Goal: Task Accomplishment & Management: Complete application form

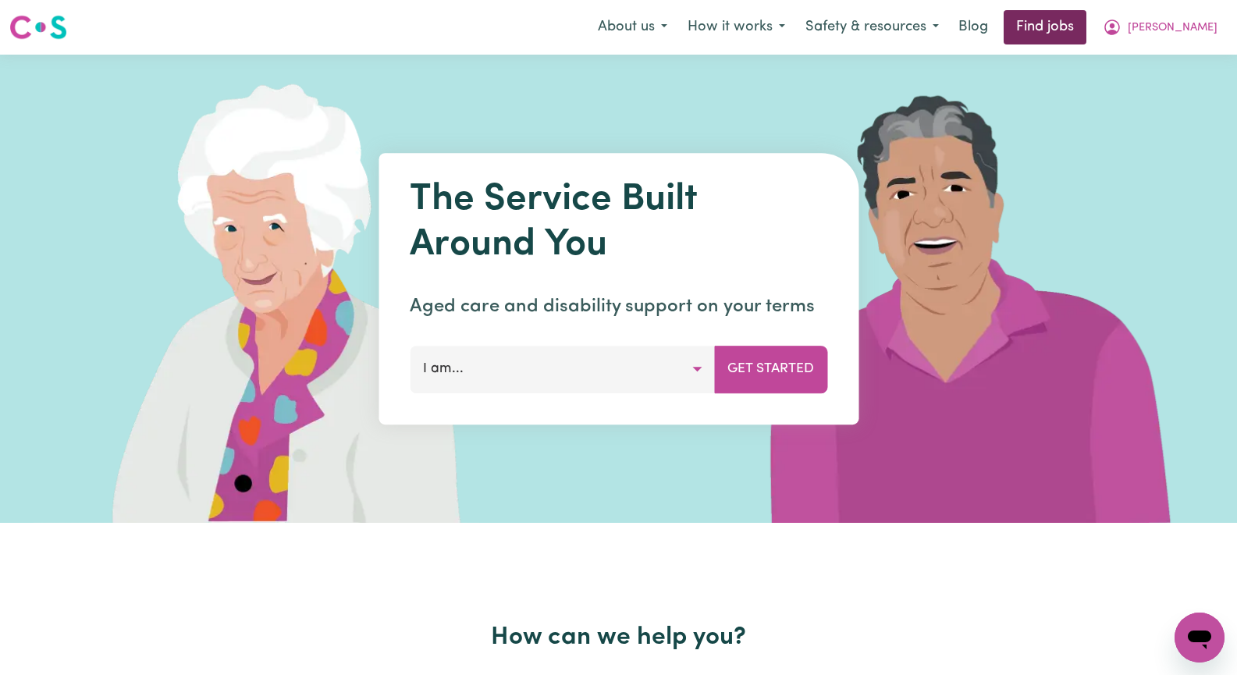
click at [1086, 20] on link "Find jobs" at bounding box center [1045, 27] width 83 height 34
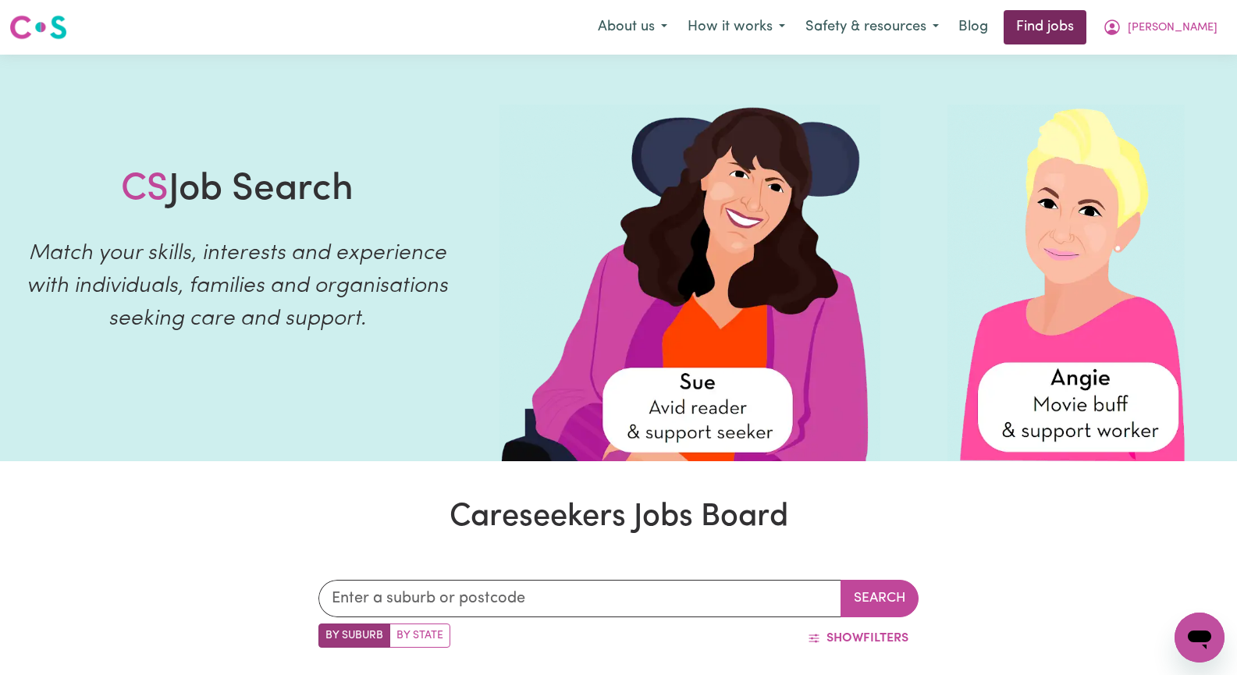
click at [1086, 34] on link "Find jobs" at bounding box center [1045, 27] width 83 height 34
click at [1210, 27] on button "[PERSON_NAME]" at bounding box center [1160, 27] width 135 height 33
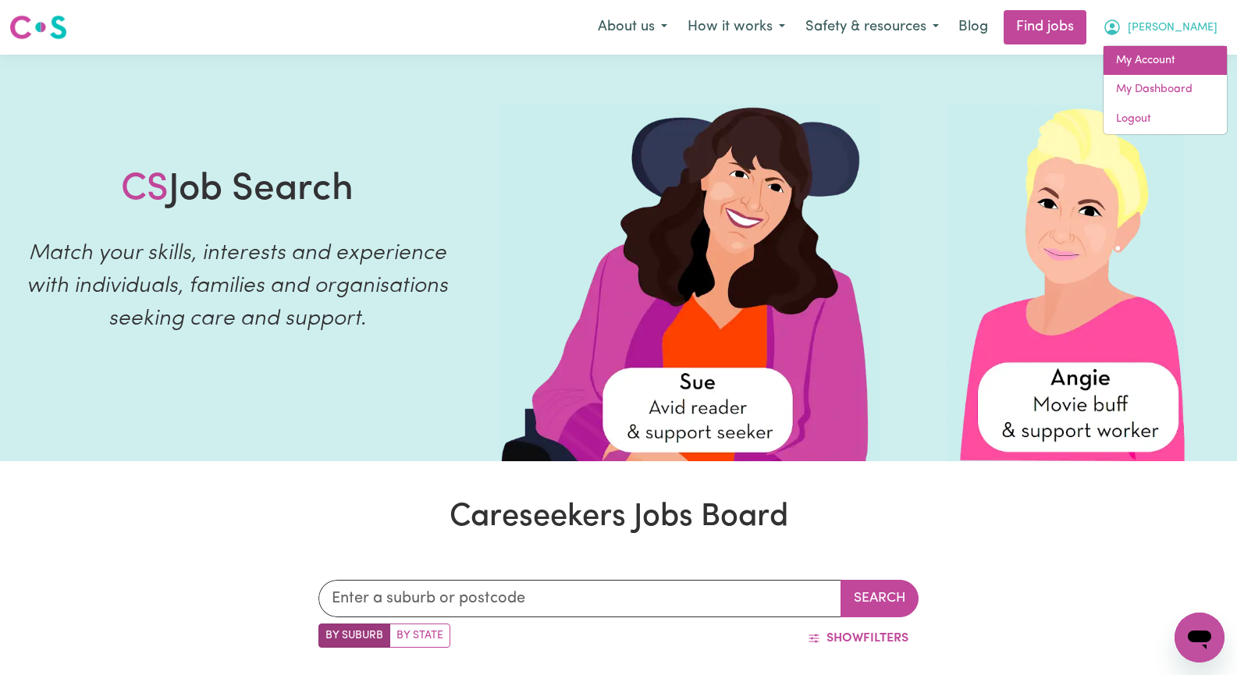
click at [1185, 66] on link "My Account" at bounding box center [1164, 61] width 123 height 30
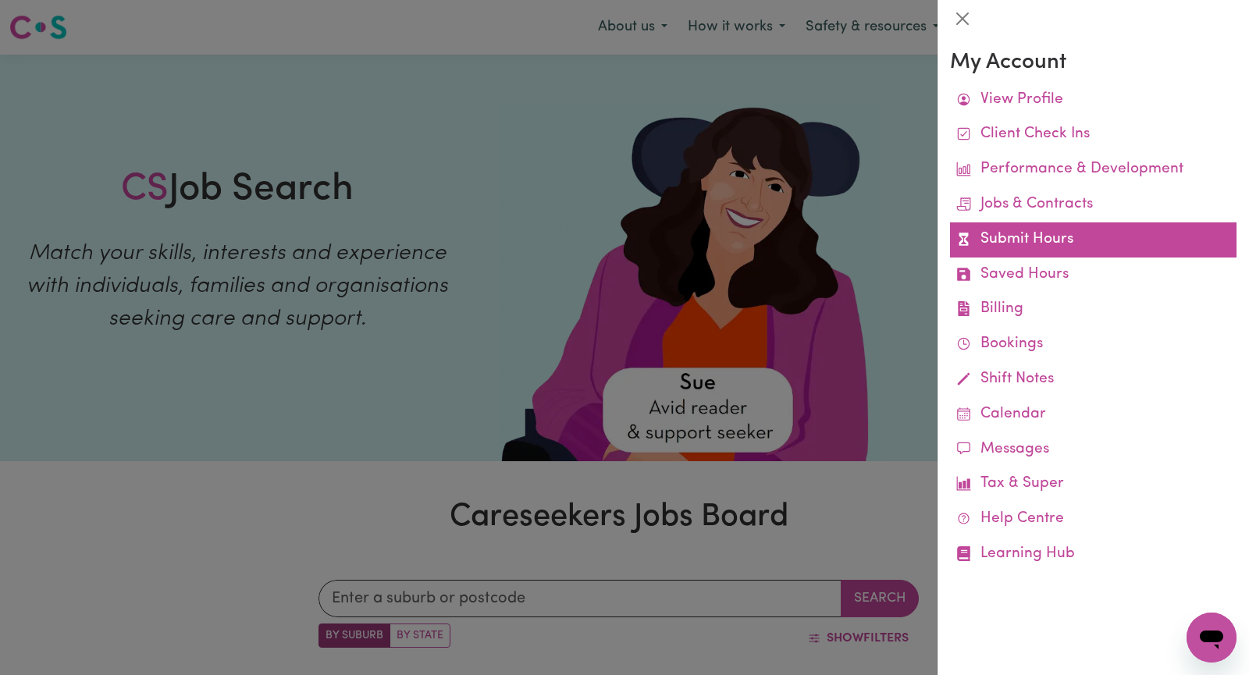
click at [1099, 244] on link "Submit Hours" at bounding box center [1093, 239] width 286 height 35
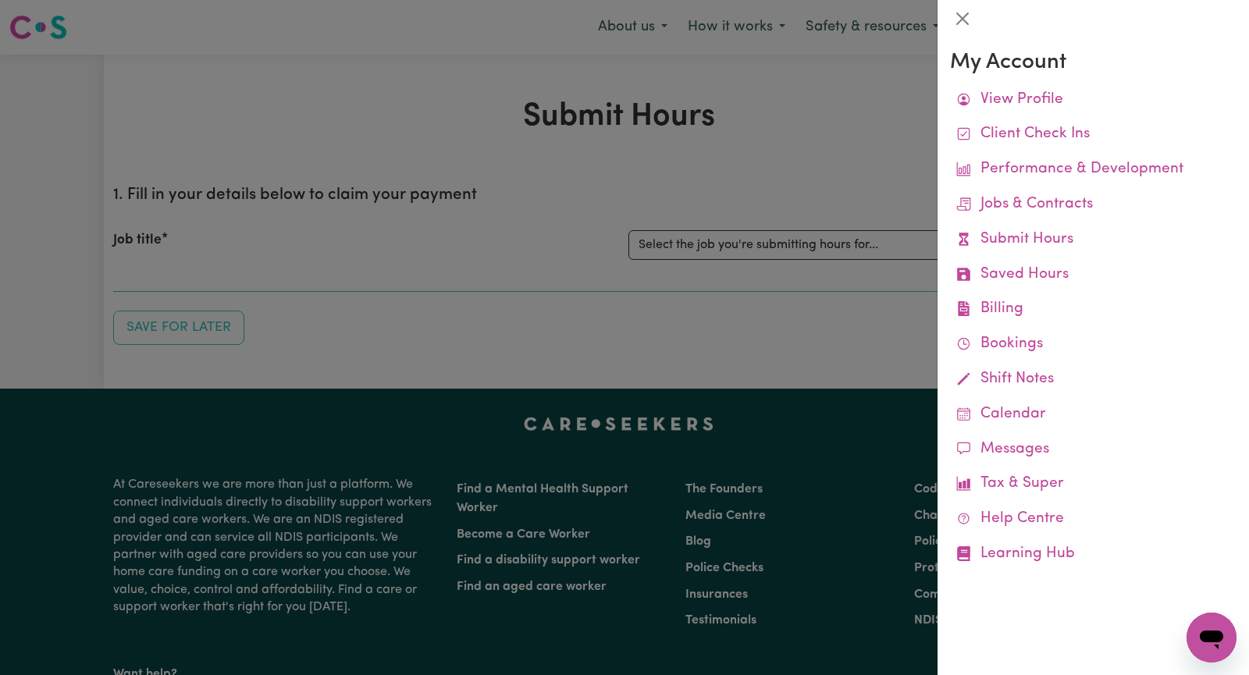
click at [691, 246] on div at bounding box center [624, 337] width 1249 height 675
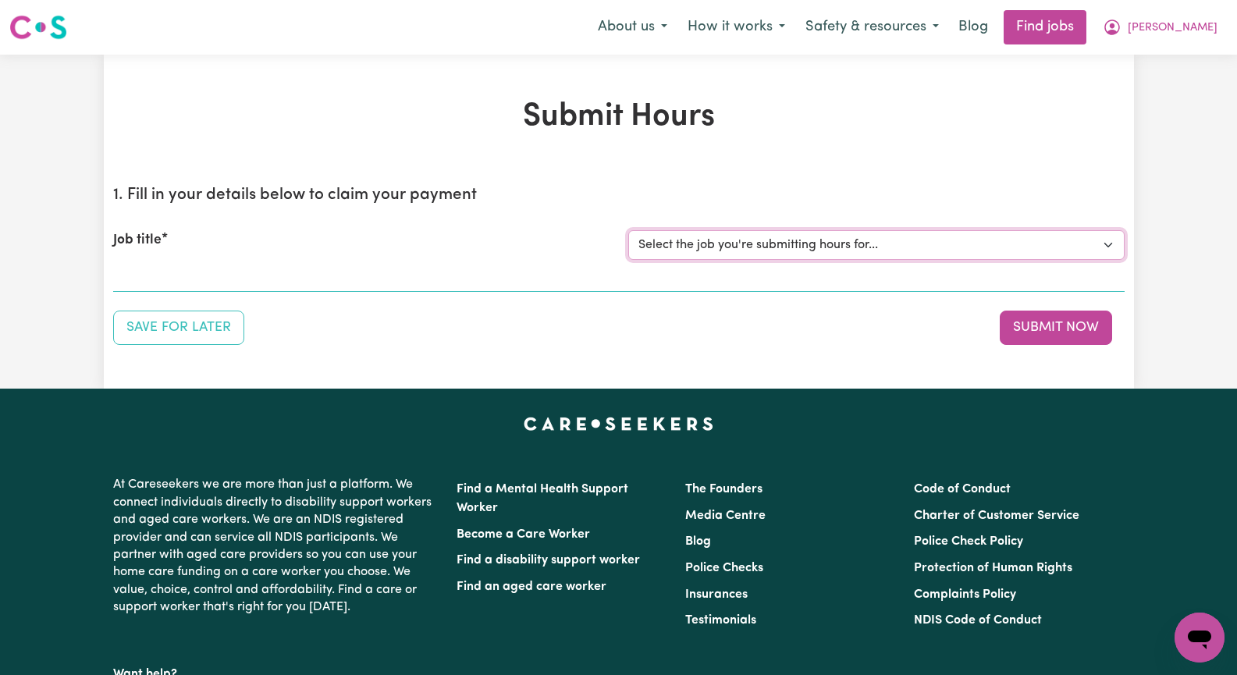
click at [1103, 246] on select "Select the job you're submitting hours for... [[PERSON_NAME]] Seeking Mature, P…" at bounding box center [876, 245] width 496 height 30
select select "13452"
click at [628, 230] on select "Select the job you're submitting hours for... [[PERSON_NAME]] Seeking Mature, P…" at bounding box center [876, 245] width 496 height 30
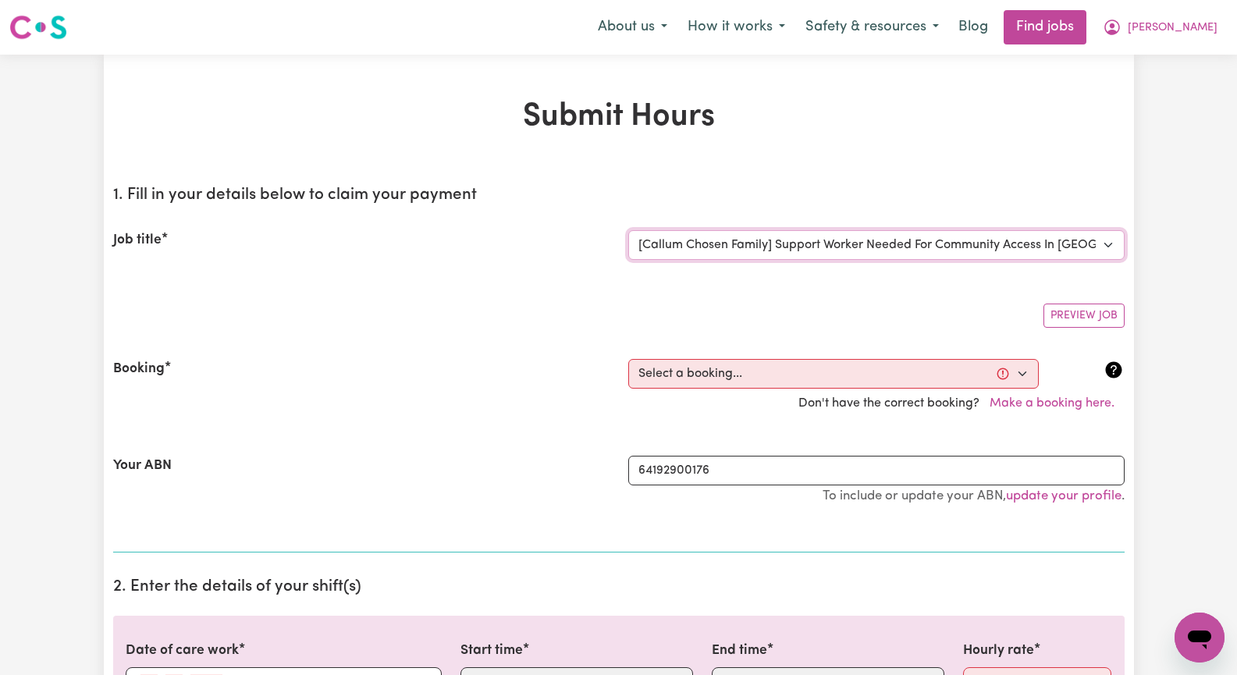
scroll to position [156, 0]
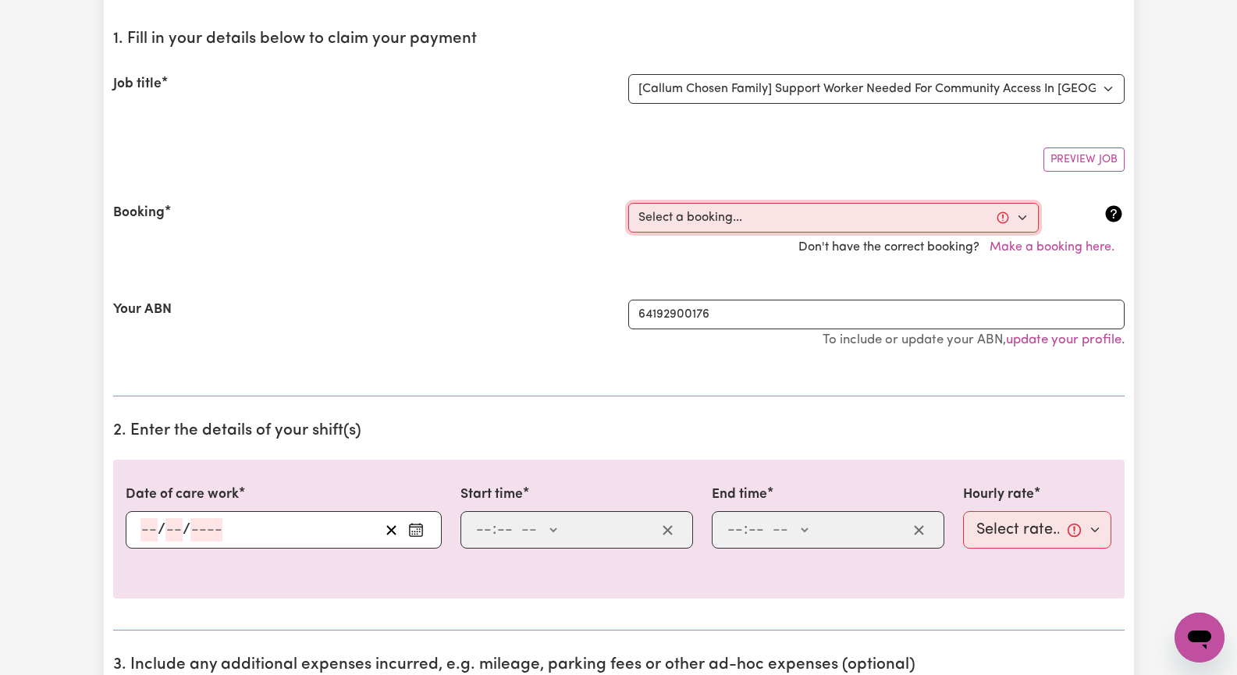
click at [1022, 216] on select "Select a booking... [DATE] 10:00am to 03:00pm (ONE-OFF) [DATE] 10:00am to 03:00…" at bounding box center [833, 218] width 410 height 30
select select "350296"
click at [628, 203] on select "Select a booking... [DATE] 10:00am to 03:00pm (ONE-OFF) [DATE] 10:00am to 03:00…" at bounding box center [833, 218] width 410 height 30
type input "[DATE]"
type input "17"
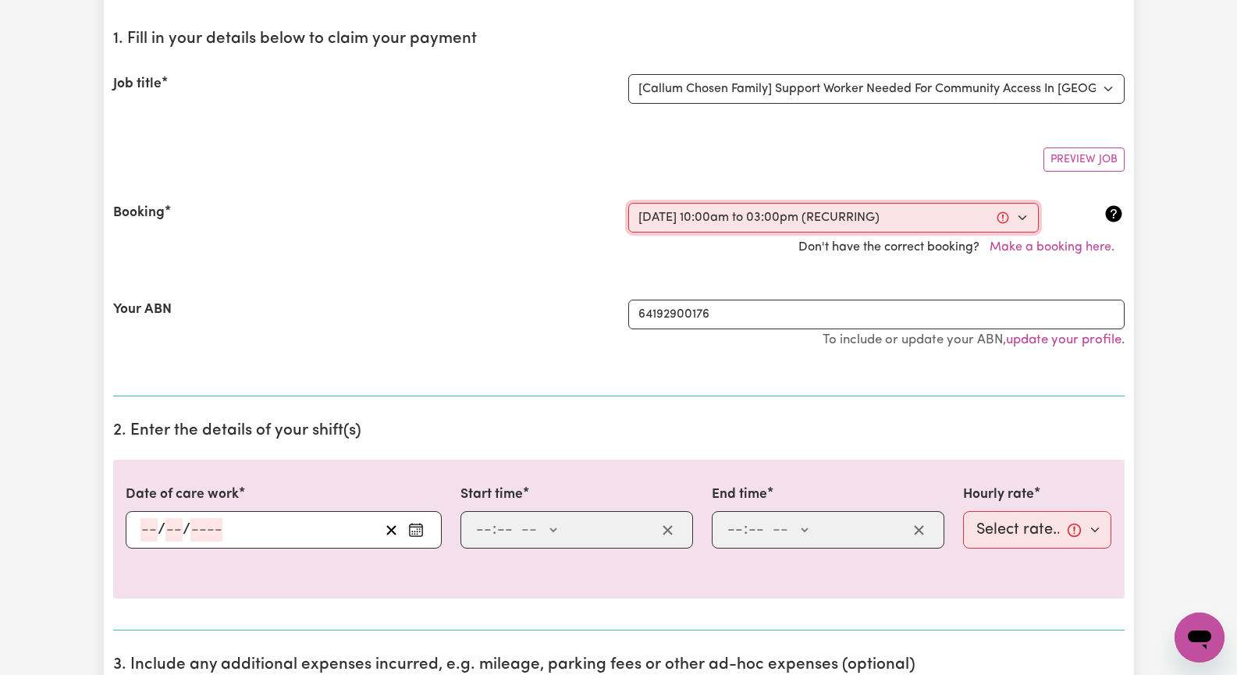
type input "9"
type input "2025"
type input "10:00"
type input "10"
type input "0"
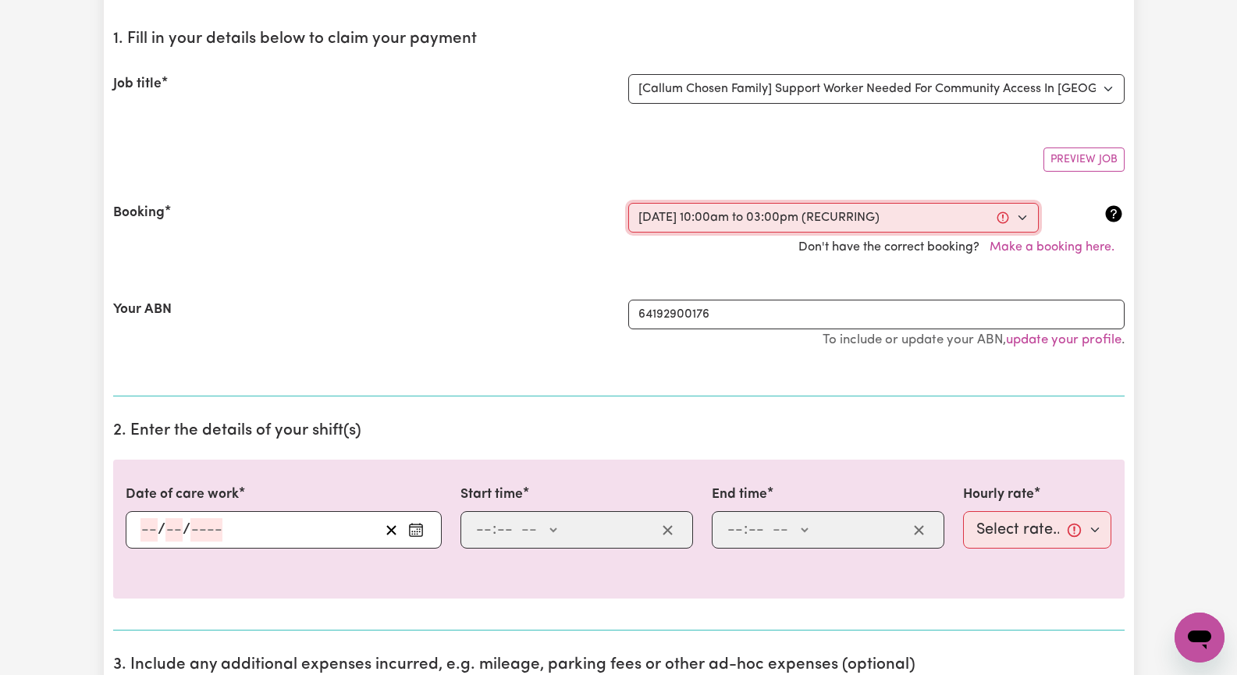
select select "am"
type input "15:00"
type input "3"
type input "0"
select select "pm"
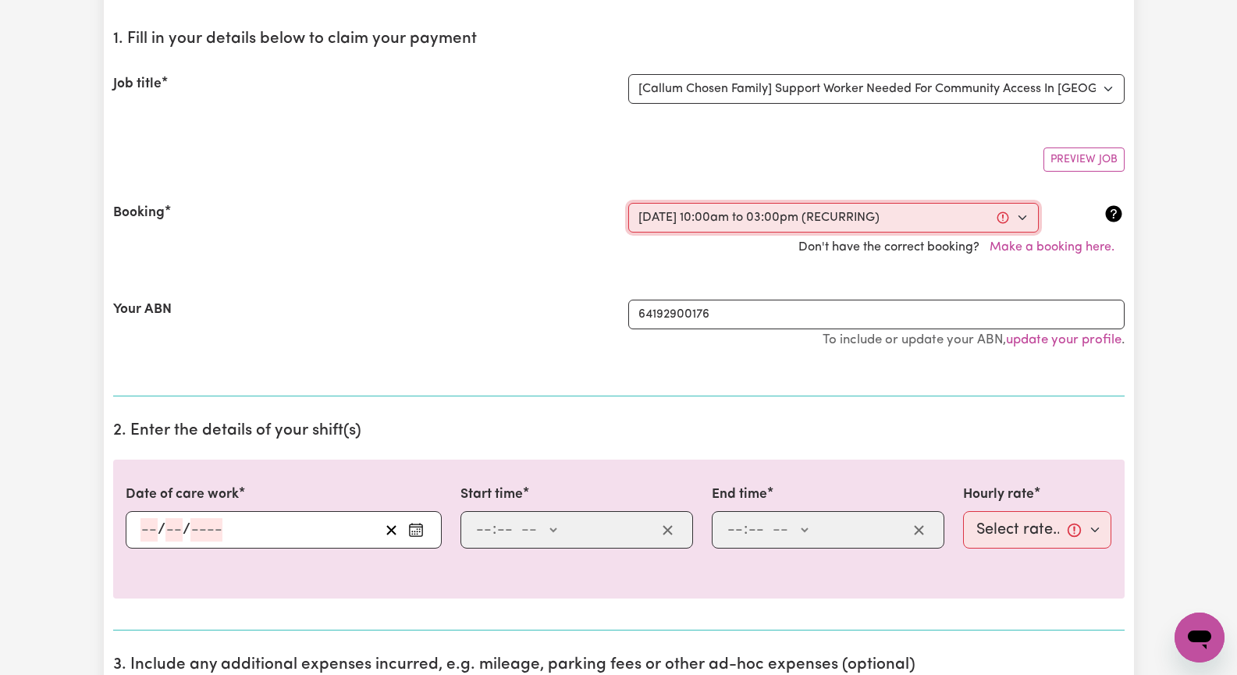
select select "45-Weekday"
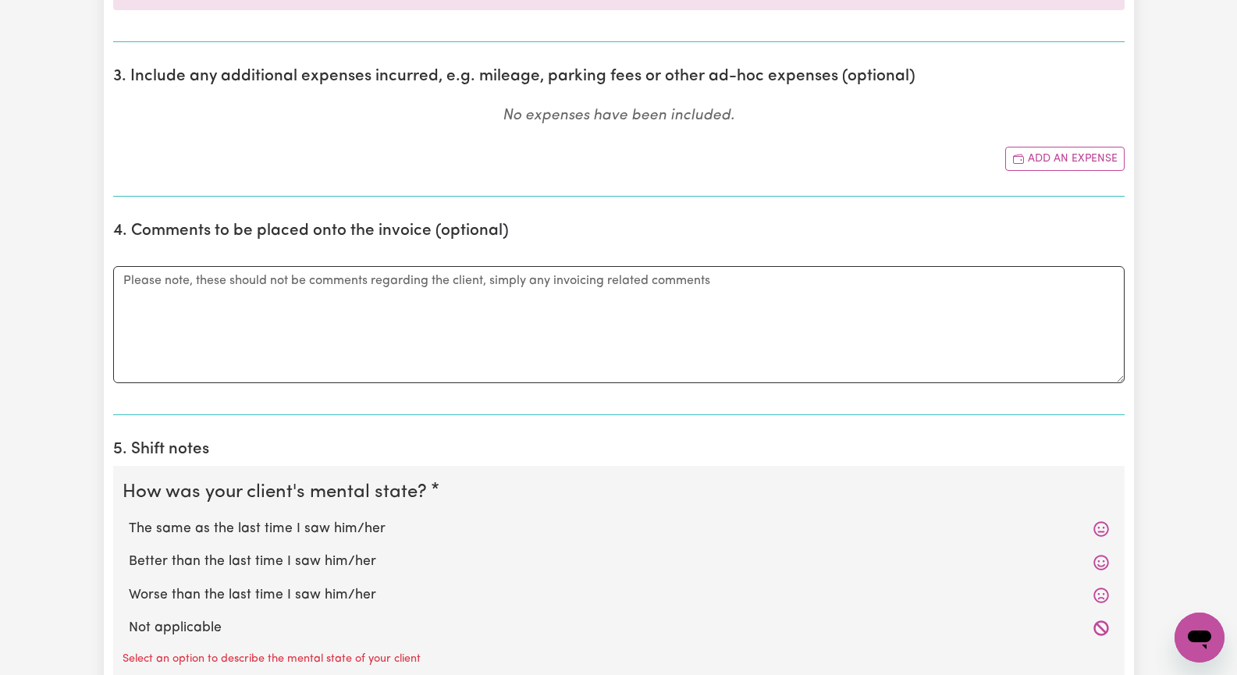
scroll to position [858, 0]
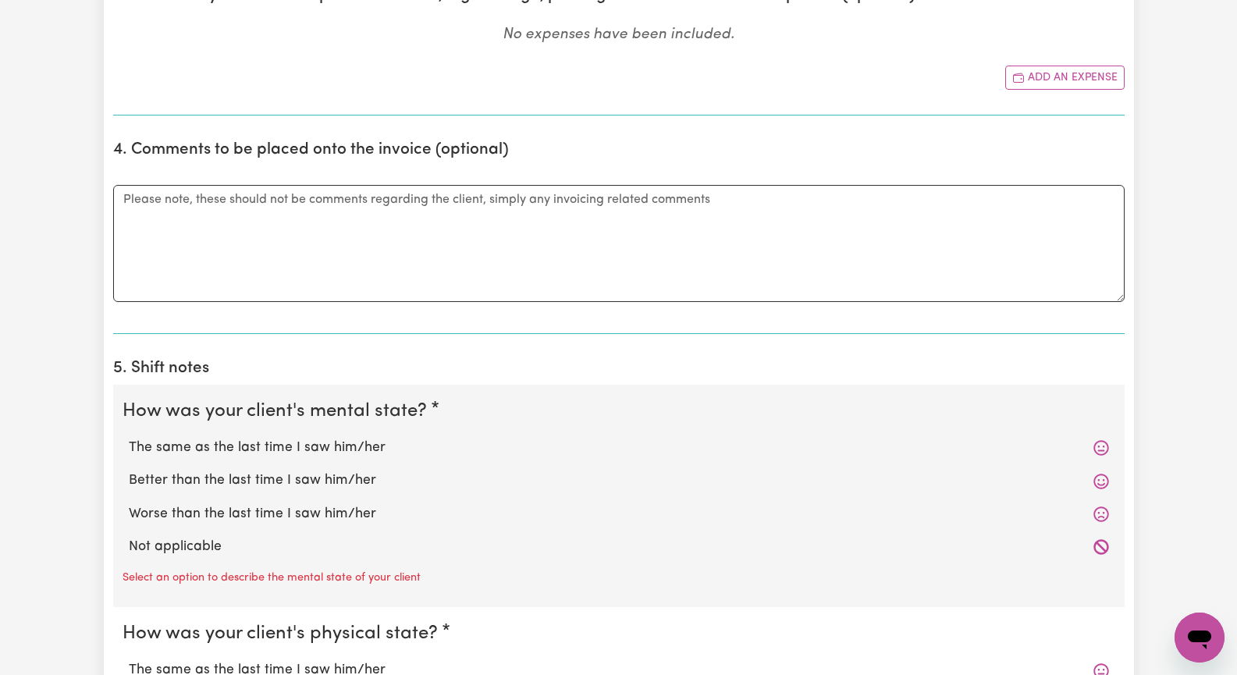
click at [287, 451] on label "The same as the last time I saw him/her" at bounding box center [619, 448] width 980 height 20
click at [129, 438] on input "The same as the last time I saw him/her" at bounding box center [128, 437] width 1 height 1
radio input "true"
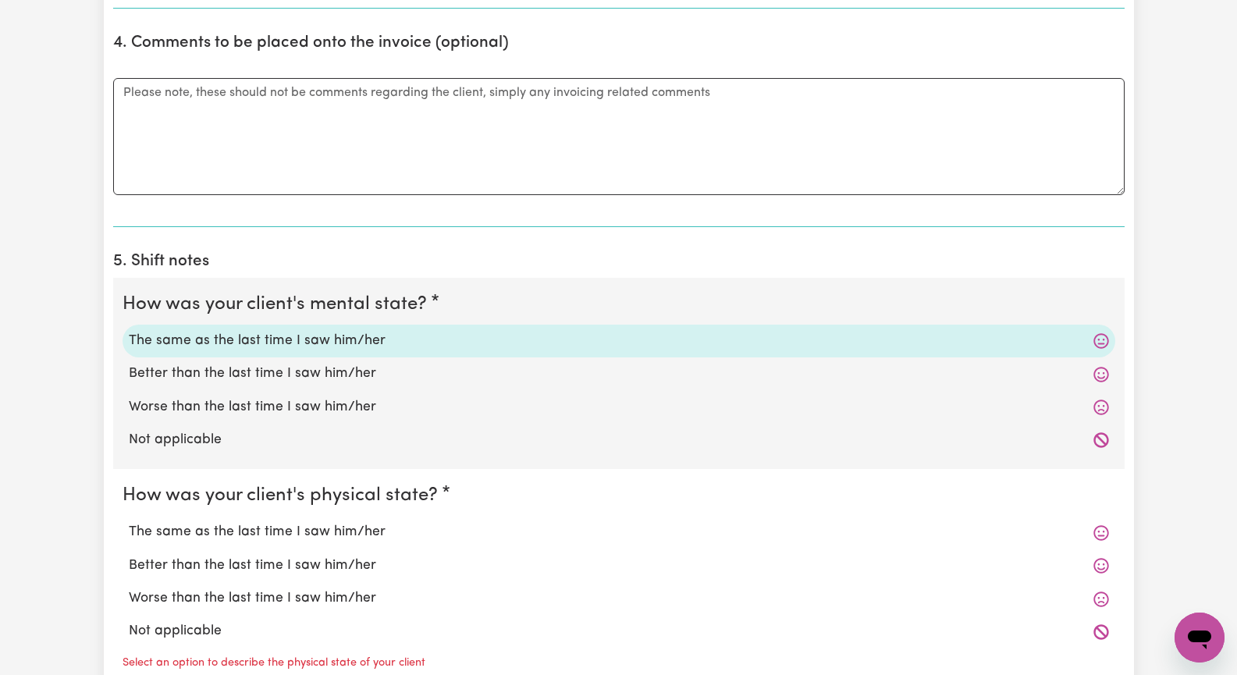
scroll to position [1014, 0]
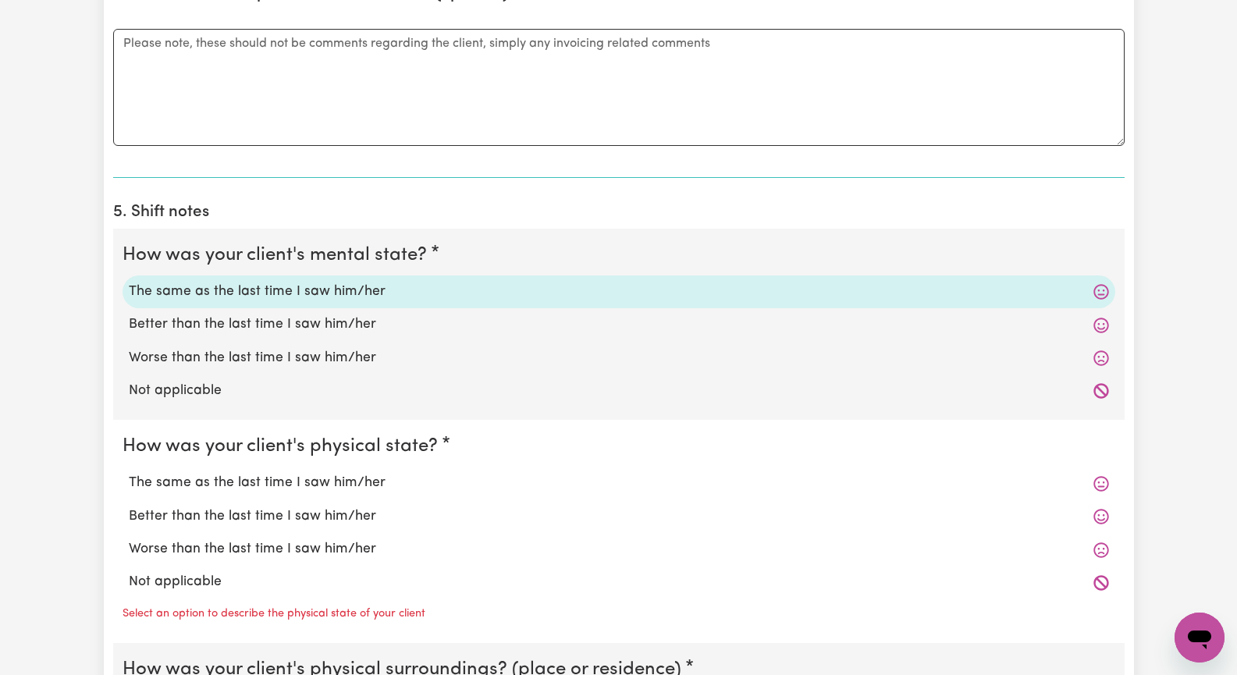
click at [331, 476] on label "The same as the last time I saw him/her" at bounding box center [619, 483] width 980 height 20
click at [129, 473] on input "The same as the last time I saw him/her" at bounding box center [128, 472] width 1 height 1
radio input "true"
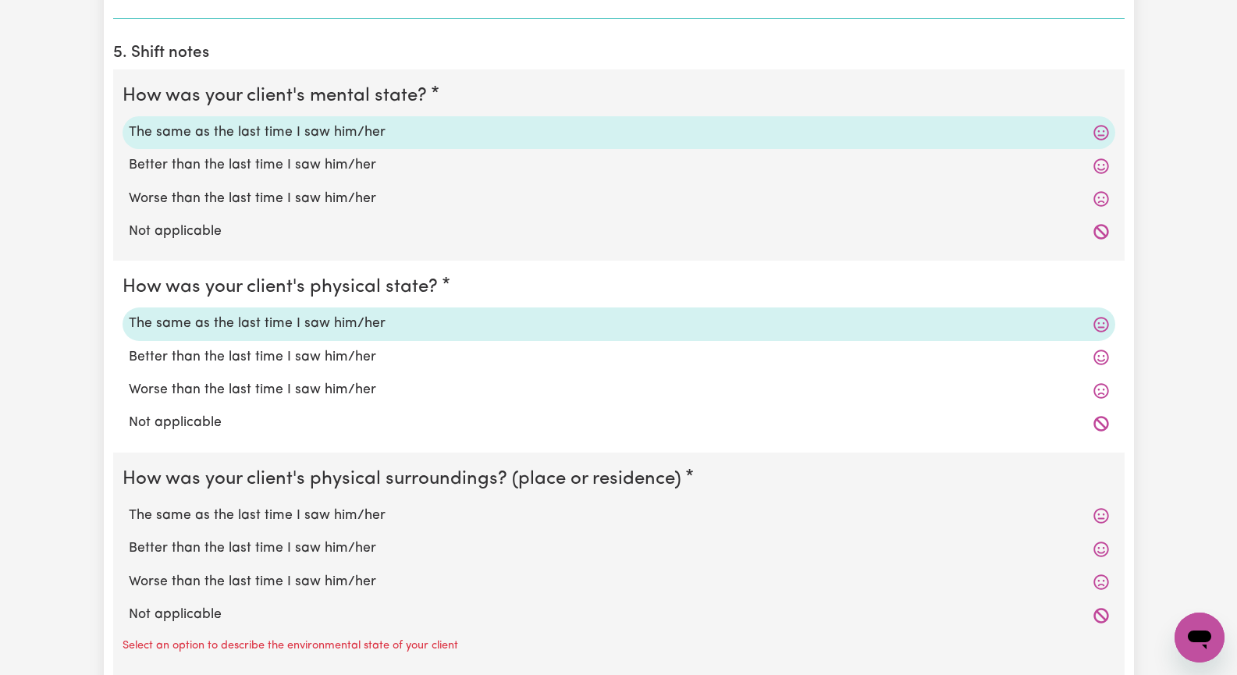
scroll to position [1249, 0]
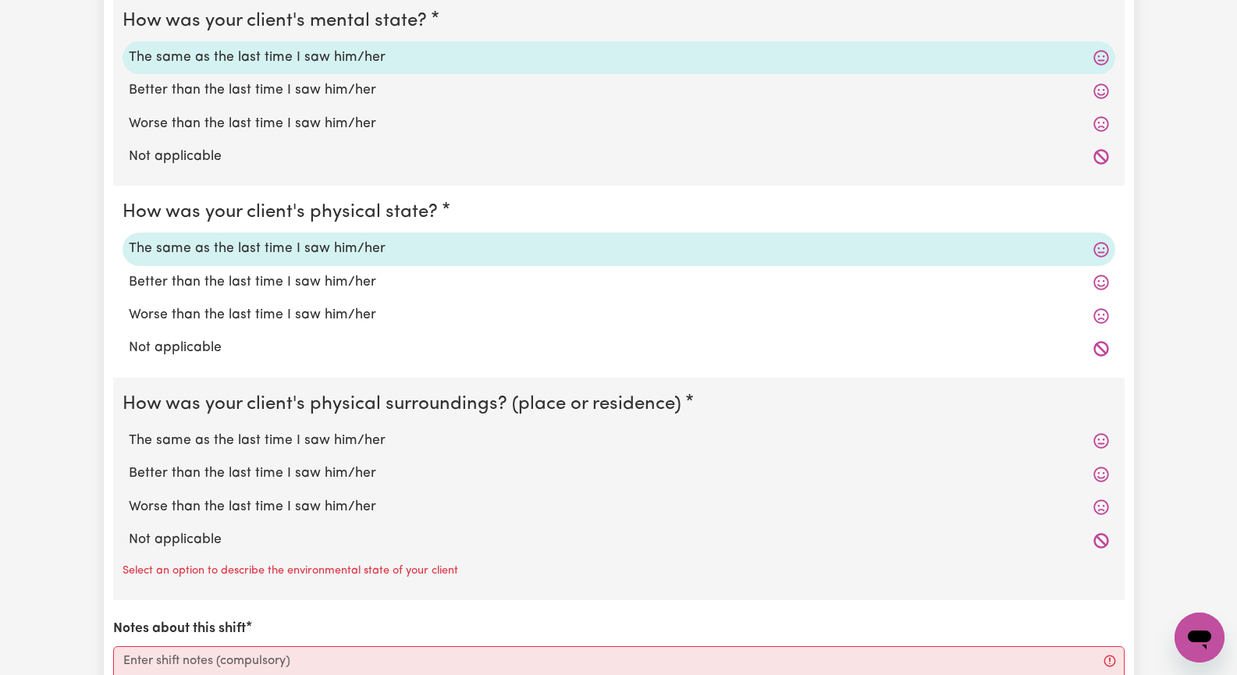
click at [342, 440] on label "The same as the last time I saw him/her" at bounding box center [619, 441] width 980 height 20
click at [129, 431] on input "The same as the last time I saw him/her" at bounding box center [128, 430] width 1 height 1
radio input "true"
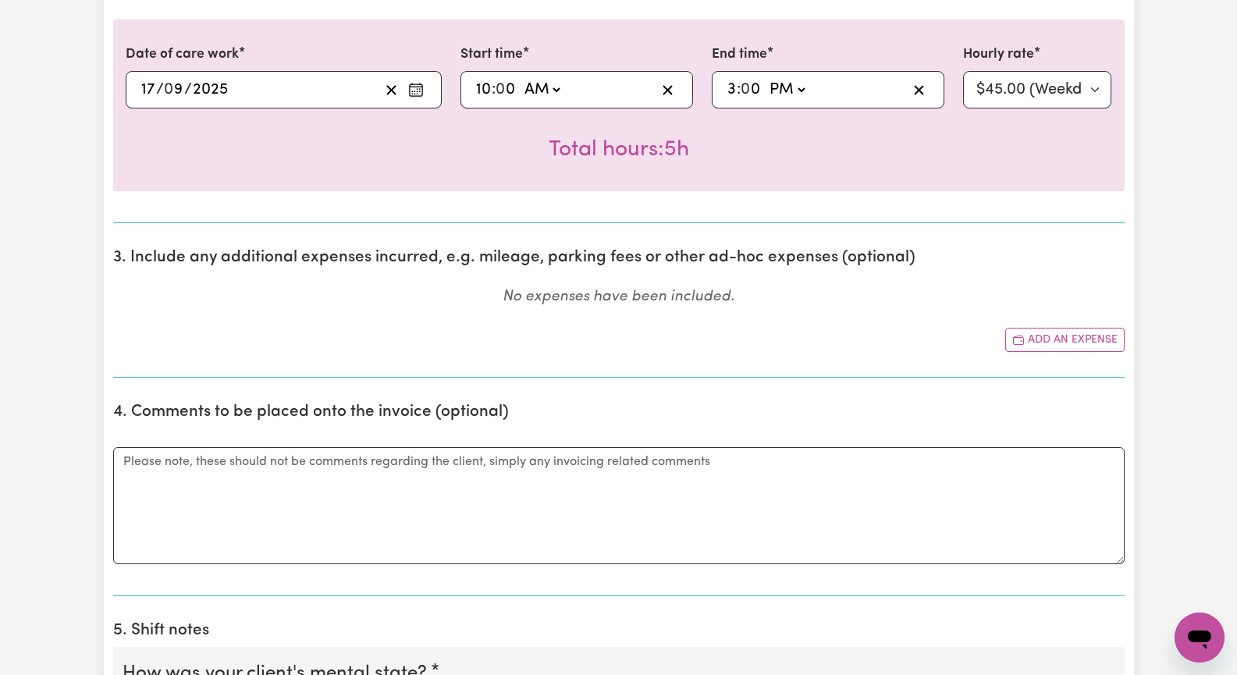
scroll to position [468, 0]
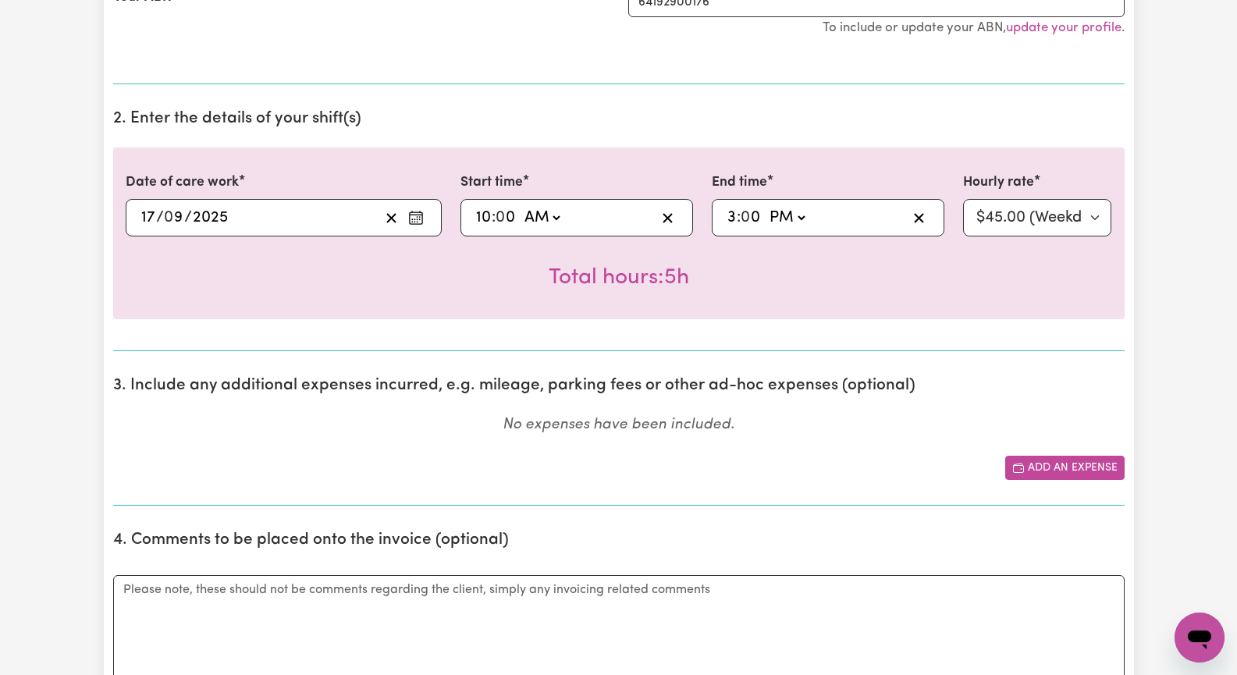
click at [1056, 461] on button "Add an expense" at bounding box center [1064, 468] width 119 height 24
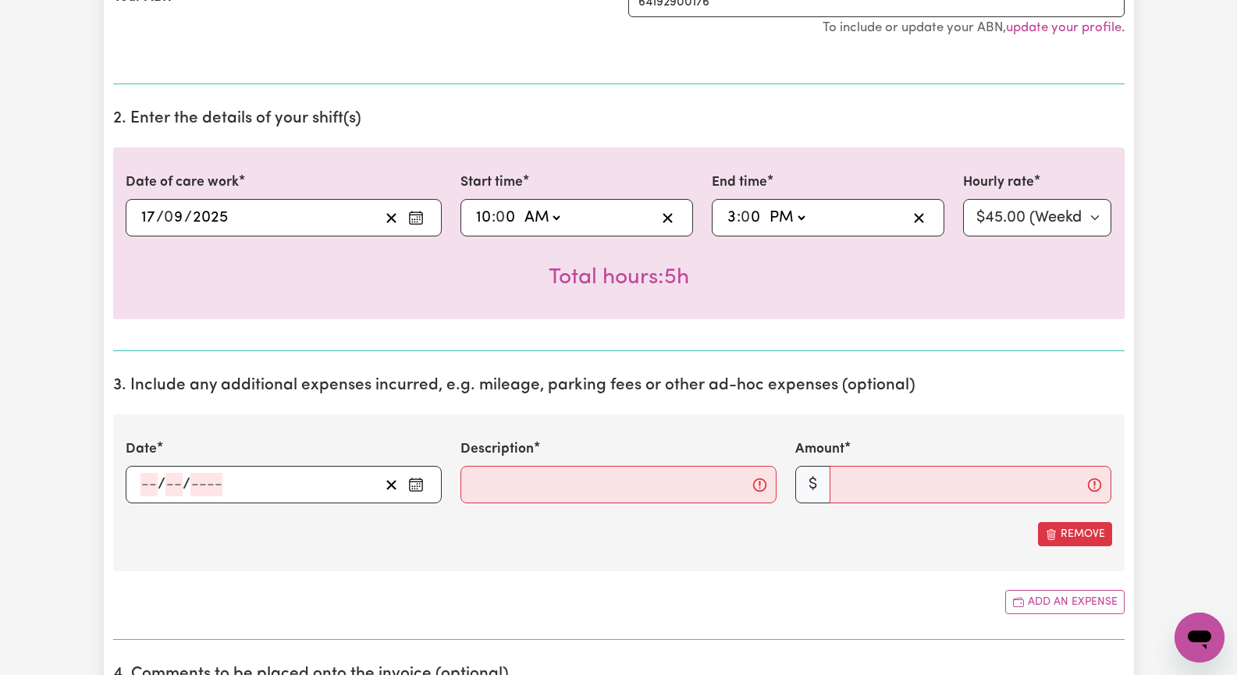
click at [412, 488] on icon "Enter the date of expense" at bounding box center [416, 485] width 16 height 16
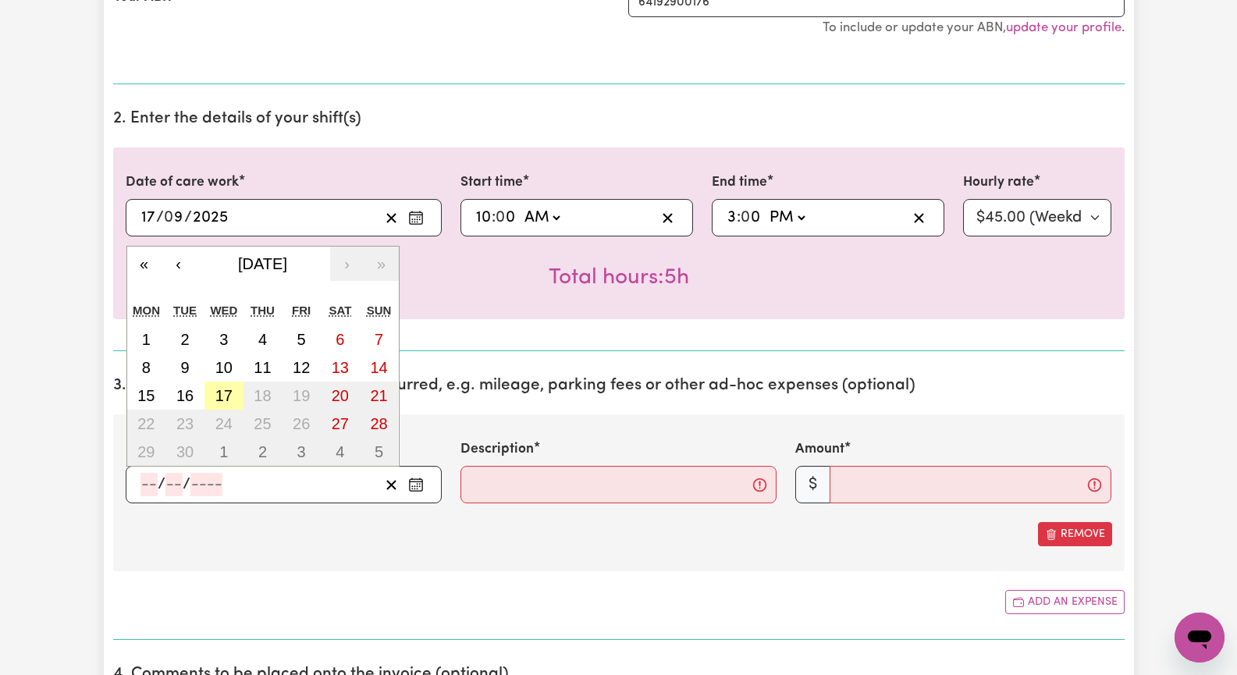
click at [225, 386] on button "17" at bounding box center [223, 396] width 39 height 28
type input "[DATE]"
type input "17"
type input "9"
type input "2025"
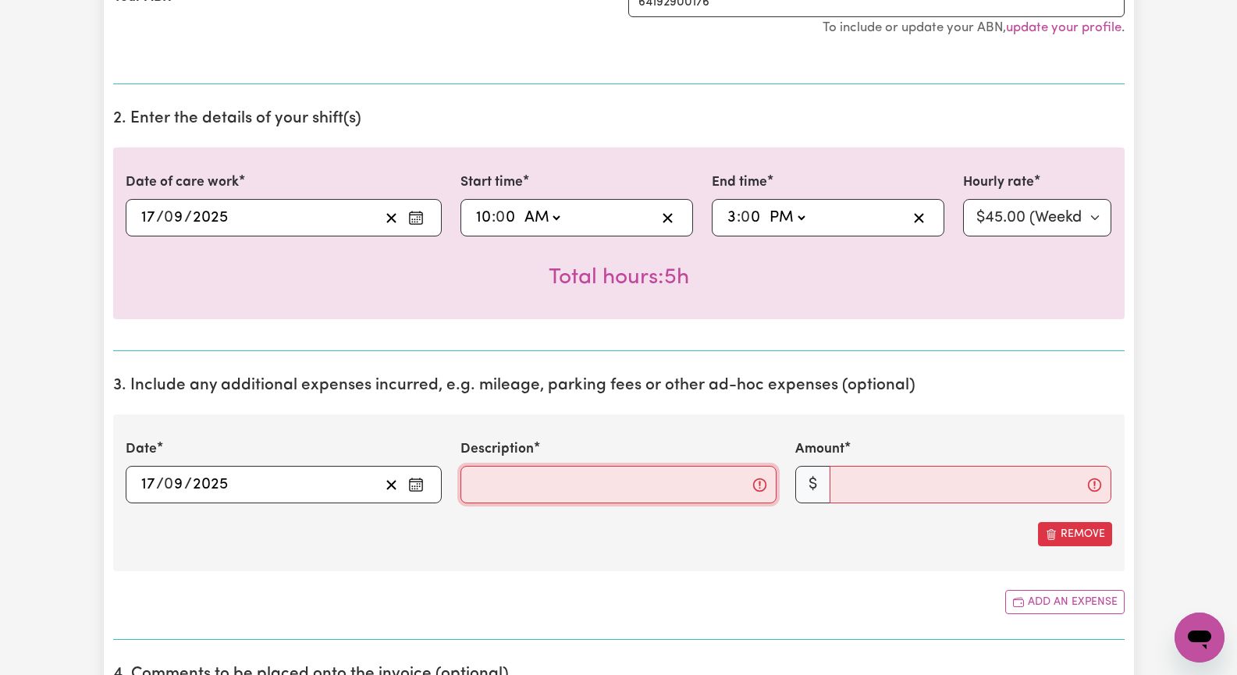
click at [536, 491] on input "Description" at bounding box center [618, 484] width 316 height 37
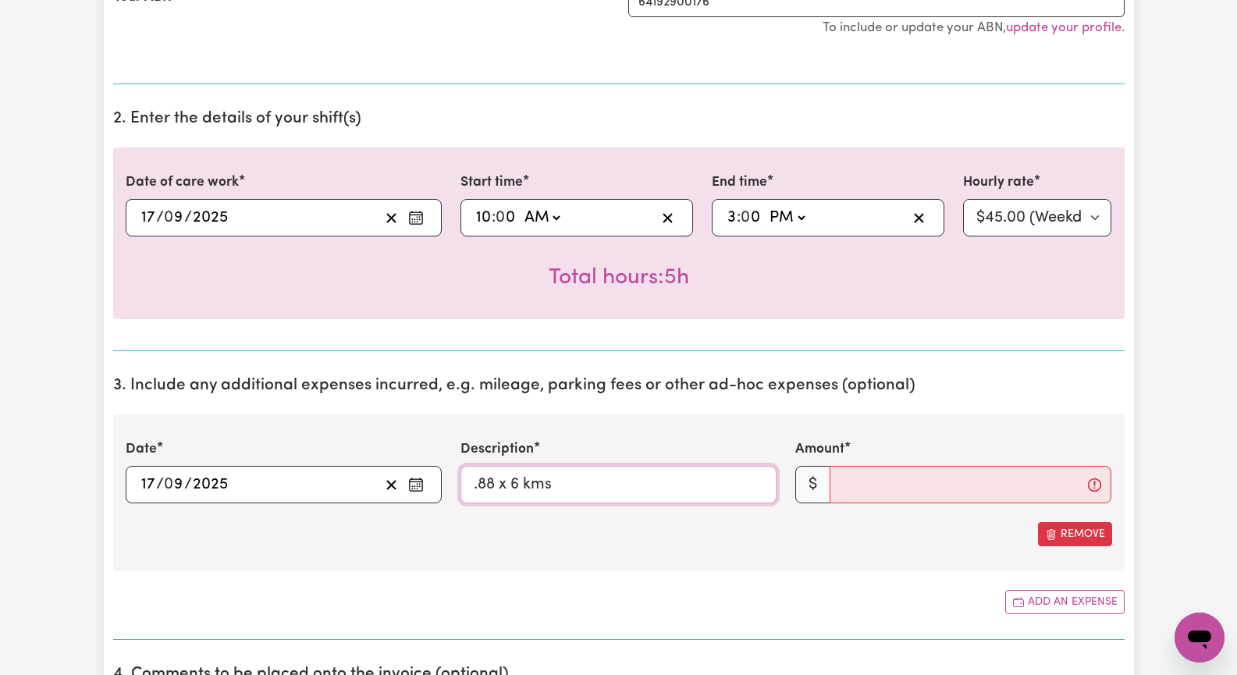
drag, startPoint x: 517, startPoint y: 485, endPoint x: 529, endPoint y: 481, distance: 13.1
click at [524, 481] on input ".88 x 6 kms" at bounding box center [618, 484] width 316 height 37
type input ".88 x 4 kms"
click at [879, 494] on input "Amount" at bounding box center [971, 484] width 282 height 37
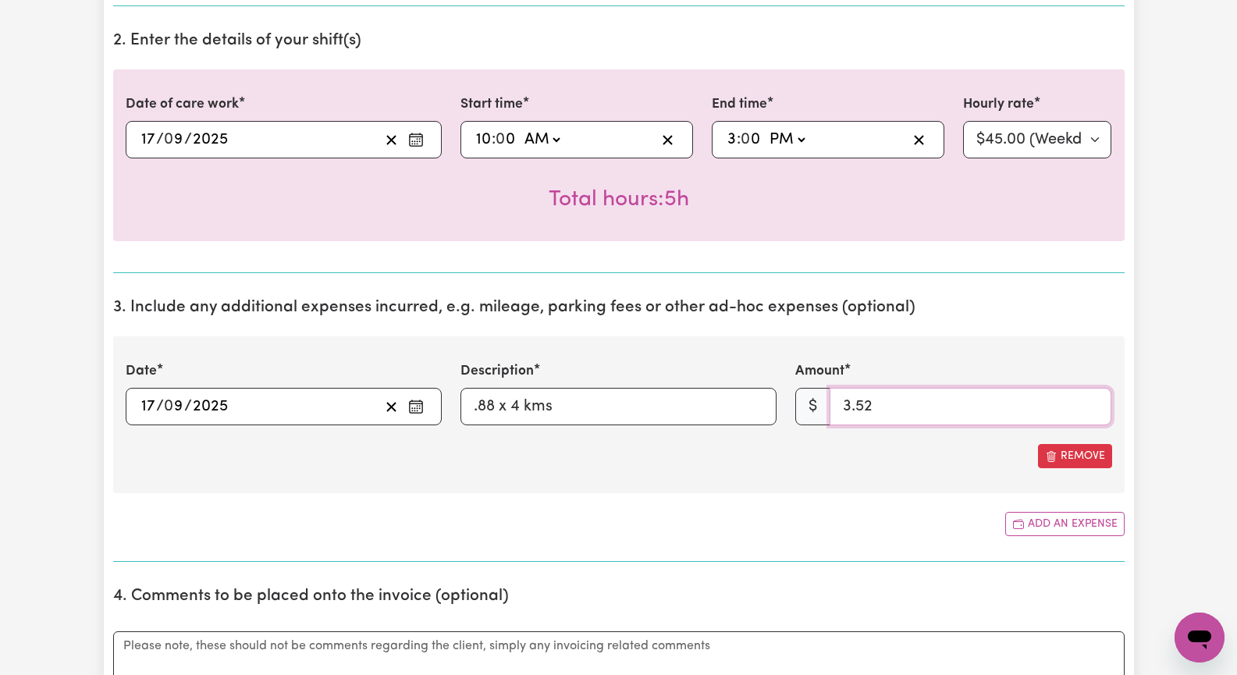
type input "3.52"
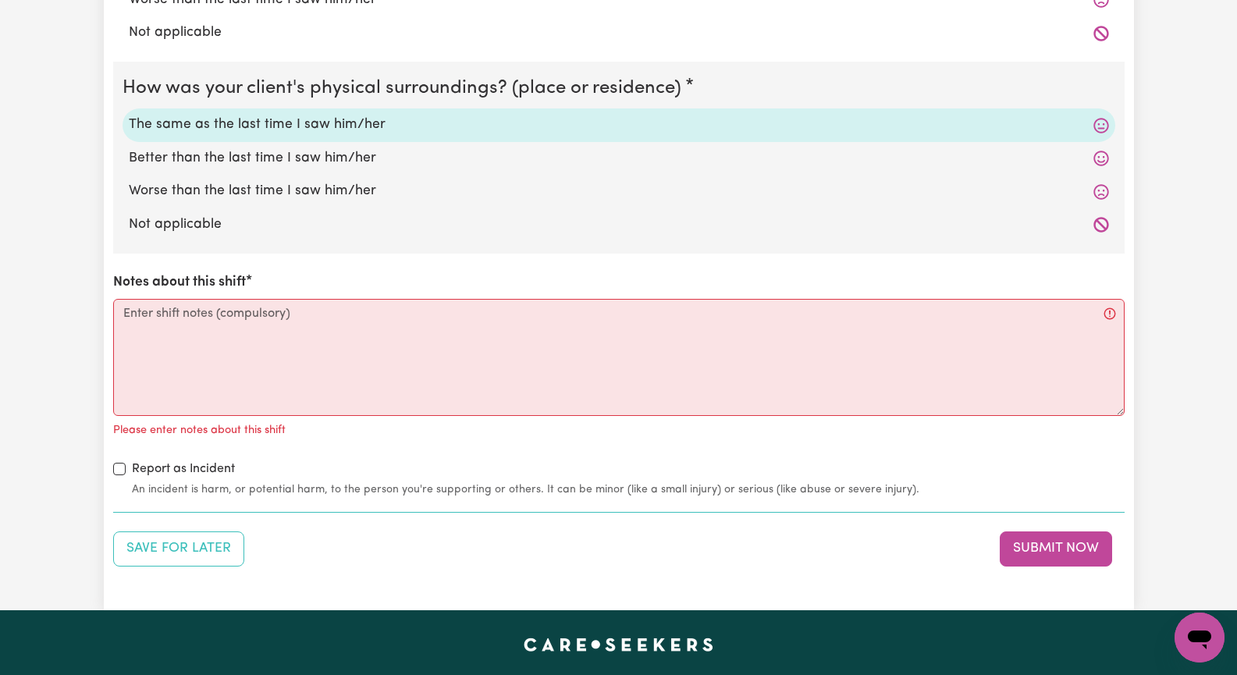
scroll to position [1717, 0]
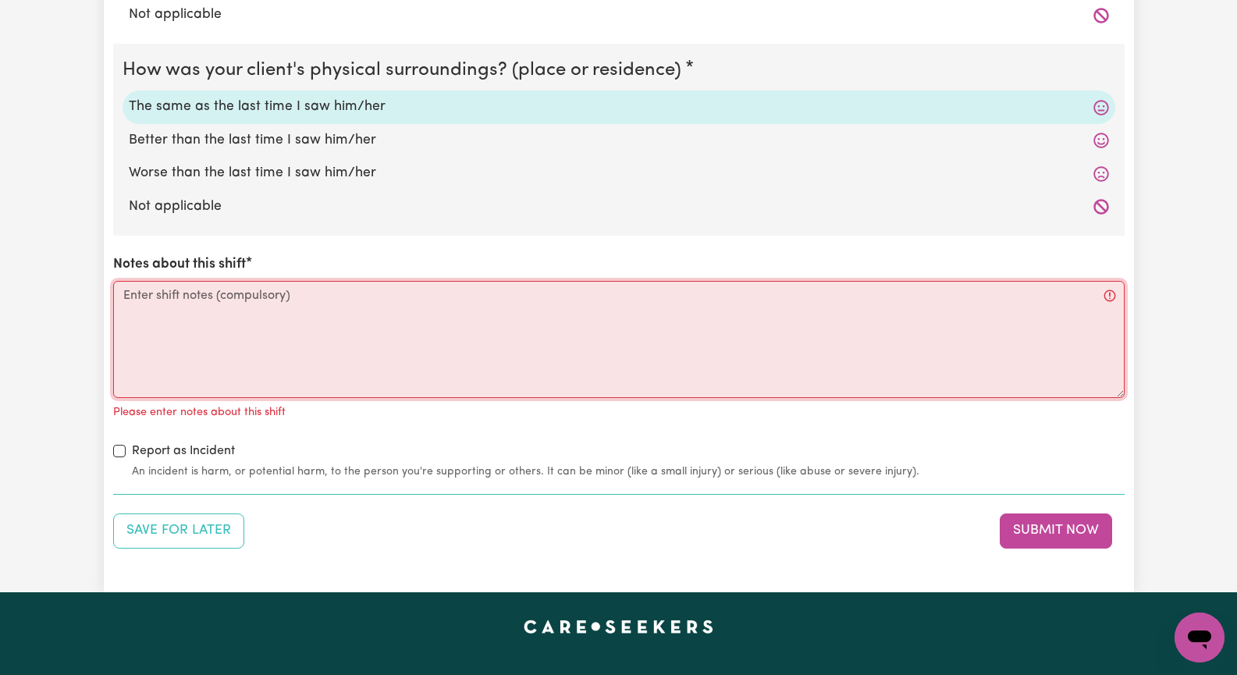
click at [154, 323] on textarea "Notes about this shift" at bounding box center [618, 339] width 1011 height 117
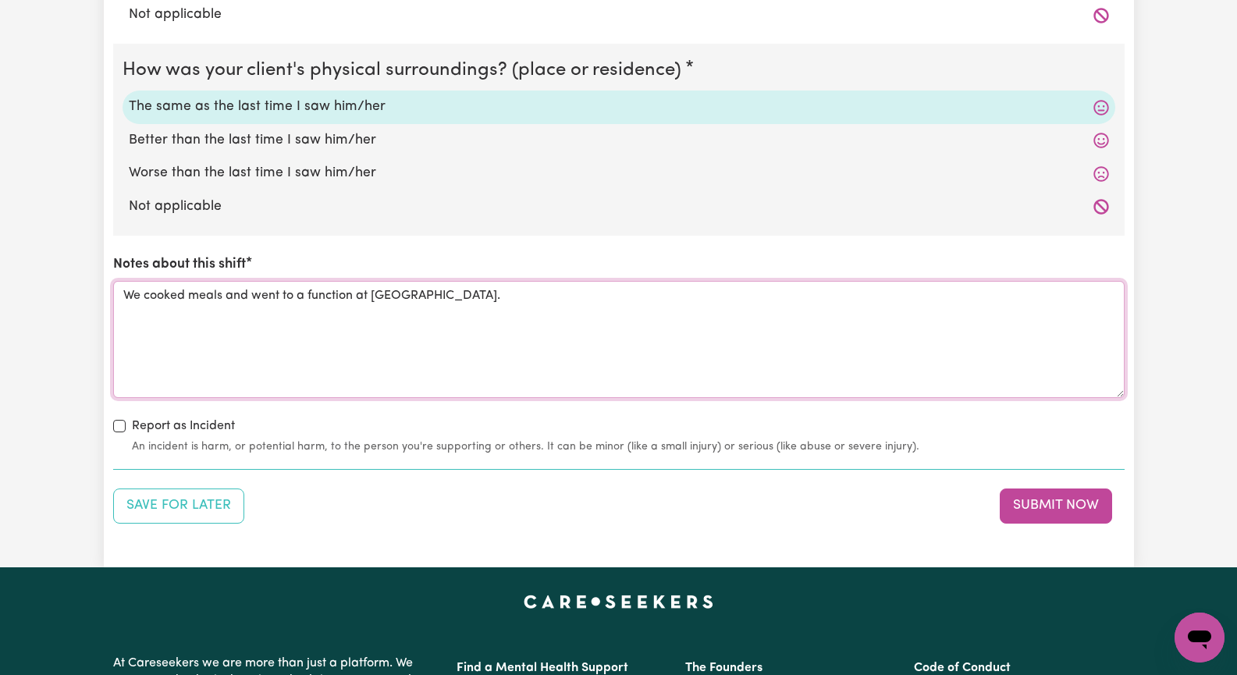
drag, startPoint x: 371, startPoint y: 296, endPoint x: 457, endPoint y: 279, distance: 86.6
click at [372, 295] on textarea "We cooked meals and went to a function at [GEOGRAPHIC_DATA]." at bounding box center [618, 339] width 1011 height 117
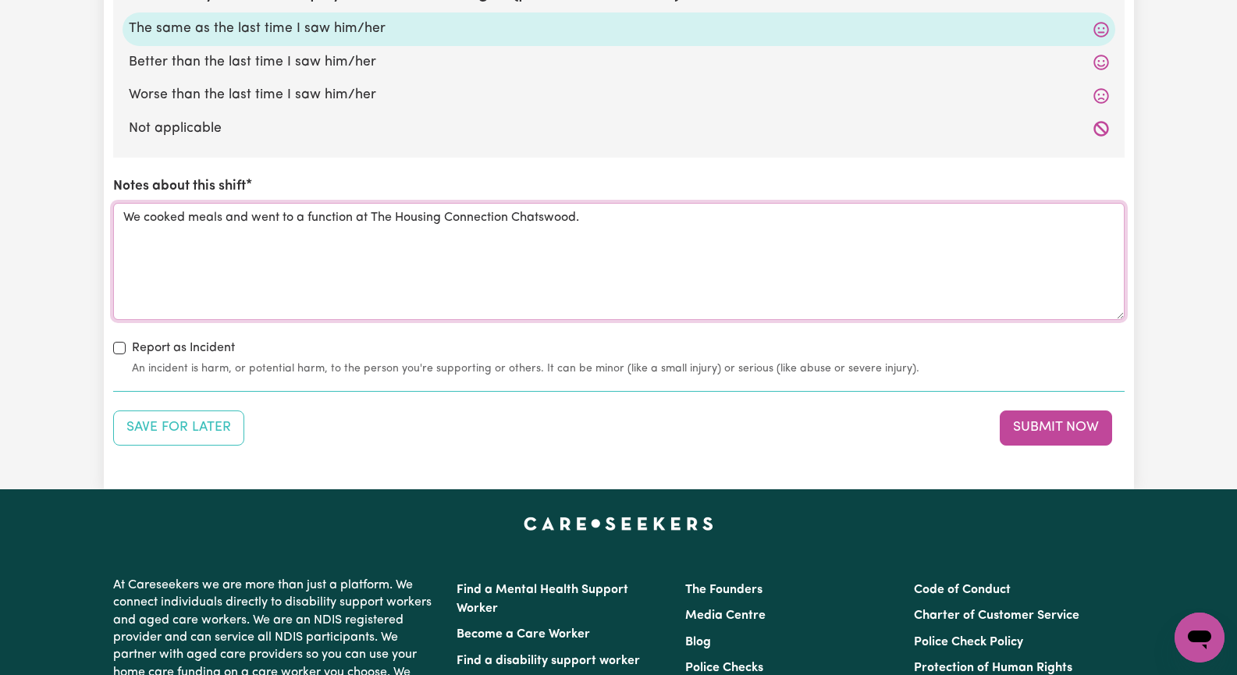
click at [251, 219] on textarea "We cooked meals and went to a function at The Housing Connection Chatswood." at bounding box center [618, 261] width 1011 height 117
click at [669, 223] on textarea "We cooked meals and then went to a function at The Housing Connection Chatswood." at bounding box center [618, 261] width 1011 height 117
click at [616, 220] on textarea "We cooked meals and then went to a function at The Housing Connection Chatswood…" at bounding box center [618, 261] width 1011 height 117
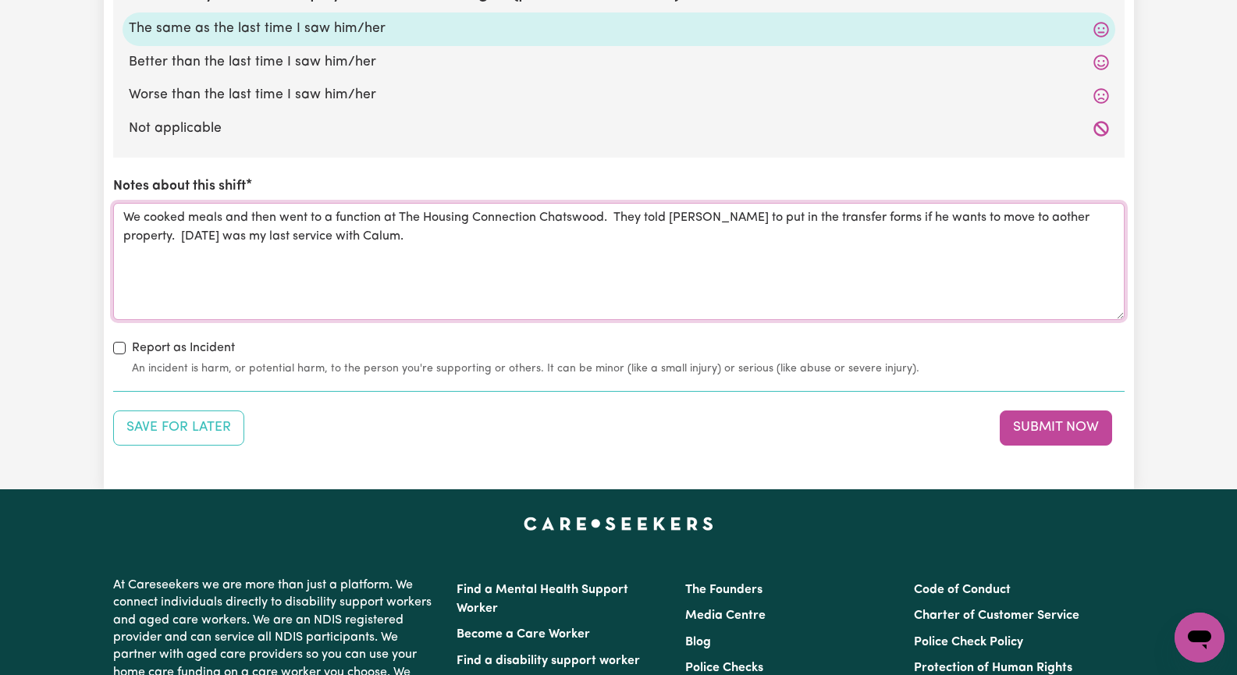
click at [1007, 220] on textarea "We cooked meals and then went to a function at The Housing Connection Chatswood…" at bounding box center [618, 261] width 1011 height 117
click at [616, 219] on textarea "We cooked meals and then went to a function at The Housing Connection Chatswood…" at bounding box center [618, 261] width 1011 height 117
paste textarea "NumberWorks'nWords Tutoring Chatswoo"
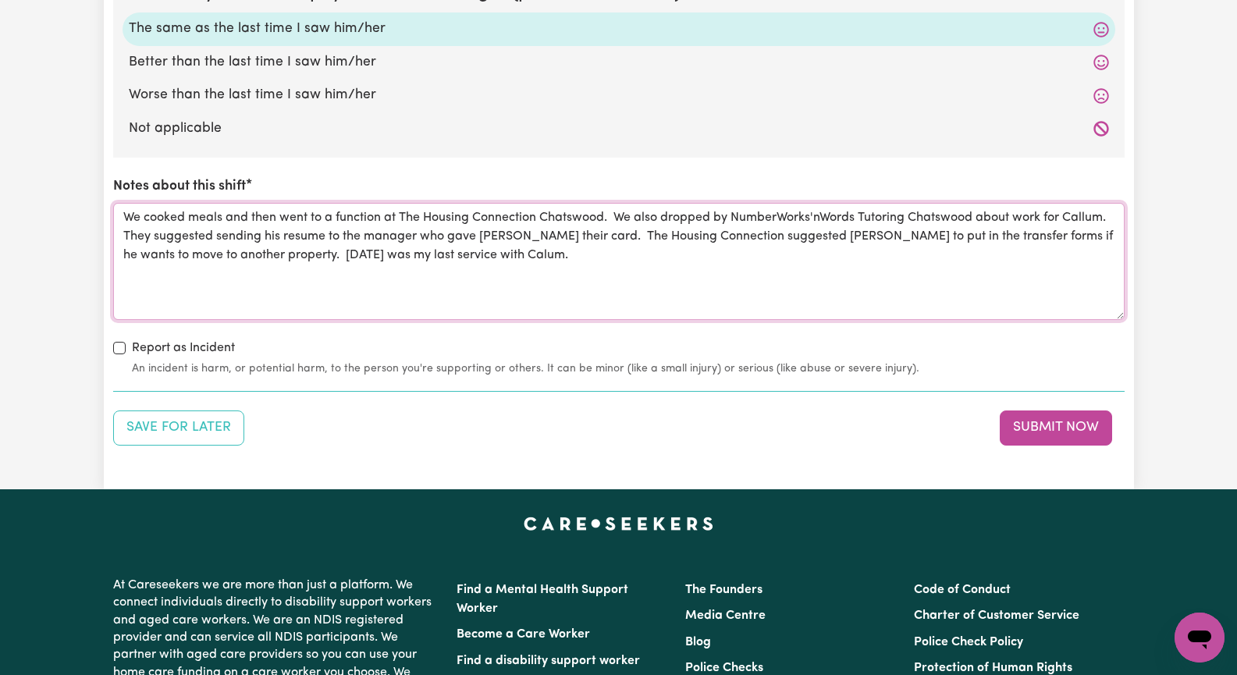
drag, startPoint x: 245, startPoint y: 254, endPoint x: 509, endPoint y: 268, distance: 264.1
click at [247, 254] on textarea "We cooked meals and then went to a function at The Housing Connection Chatswood…" at bounding box center [618, 261] width 1011 height 117
click at [442, 257] on textarea "We cooked meals and then went to a function at The Housing Connection Chatswood…" at bounding box center [618, 261] width 1011 height 117
click at [526, 258] on textarea "We cooked meals and then went to a function at The Housing Connection Chatswood…" at bounding box center [618, 261] width 1011 height 117
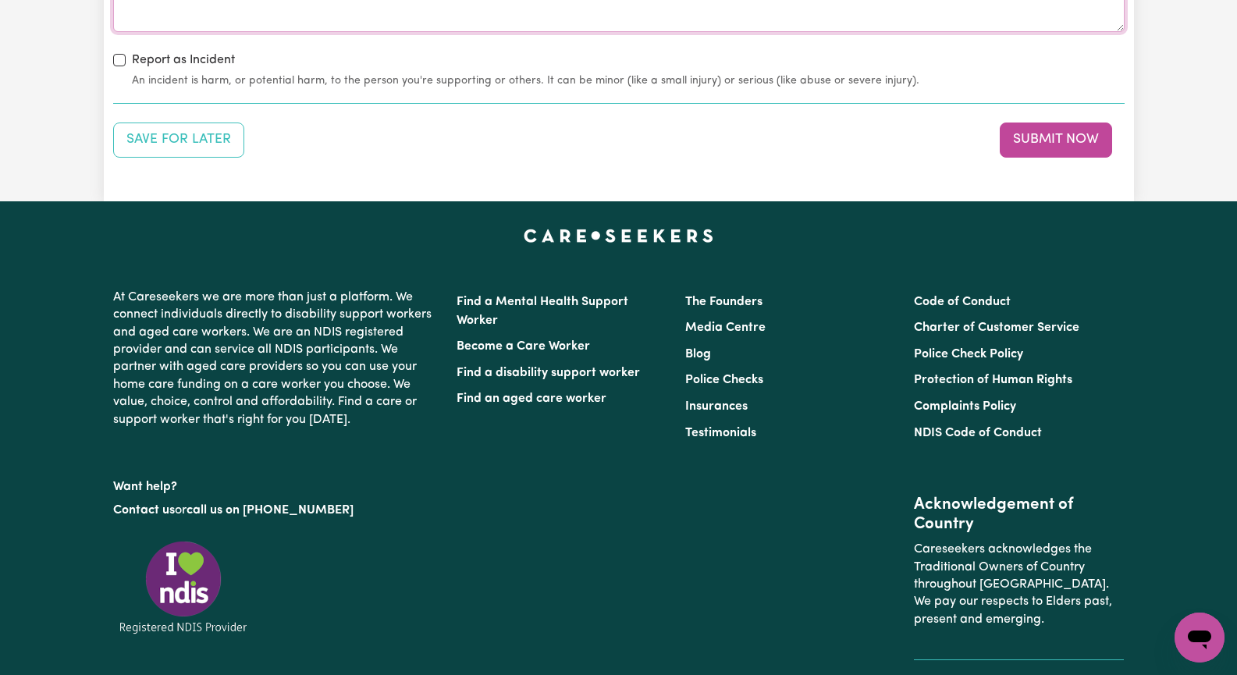
scroll to position [2107, 0]
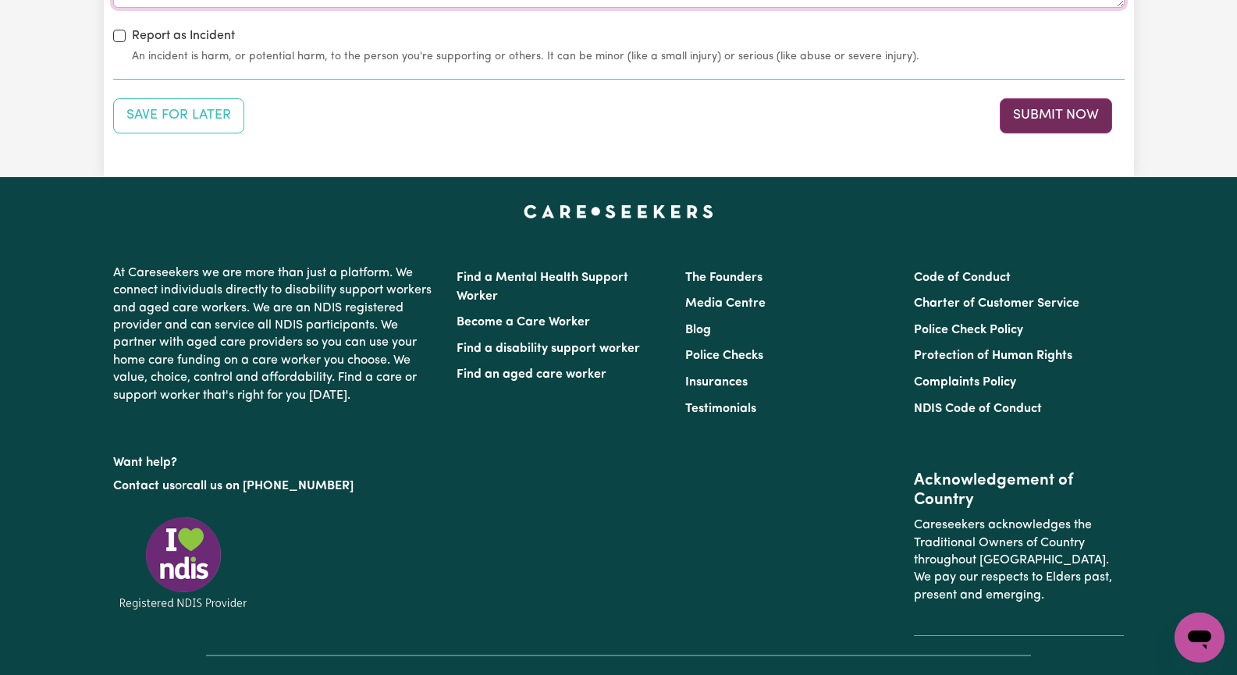
type textarea "We cooked meals and then went to a function at The Housing Connection Chatswood…"
click at [1059, 119] on button "Submit Now" at bounding box center [1056, 115] width 112 height 34
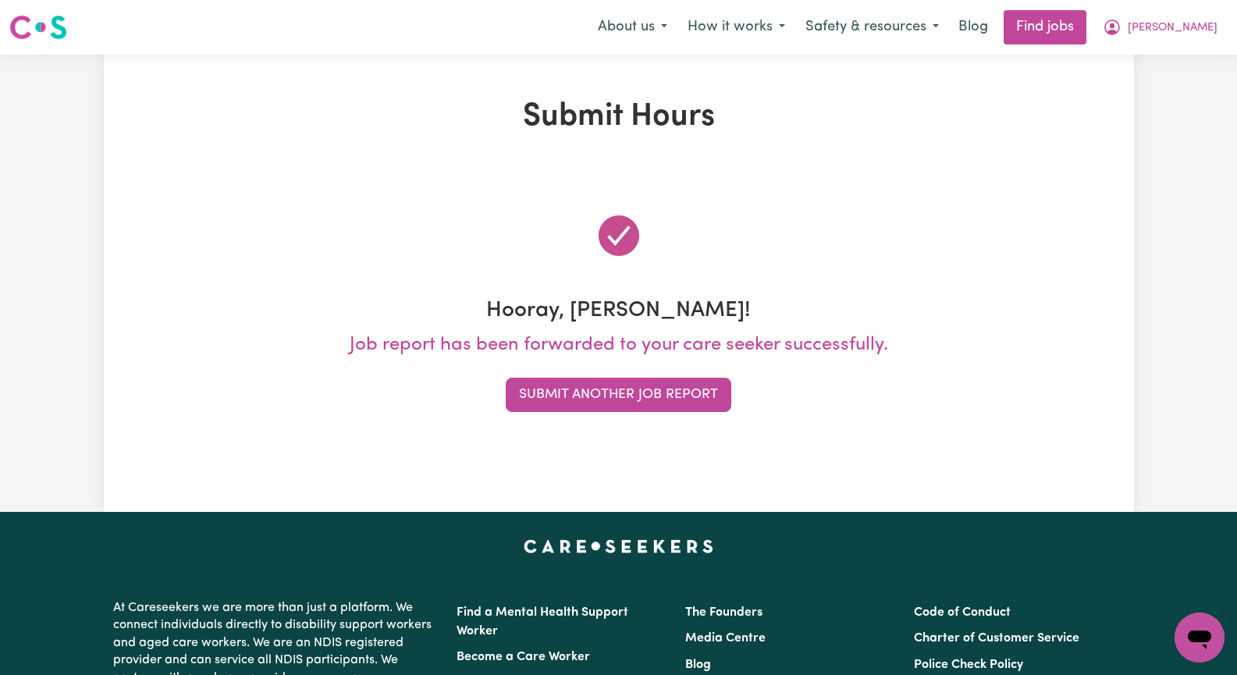
scroll to position [0, 0]
click at [1199, 34] on span "[PERSON_NAME]" at bounding box center [1173, 28] width 90 height 17
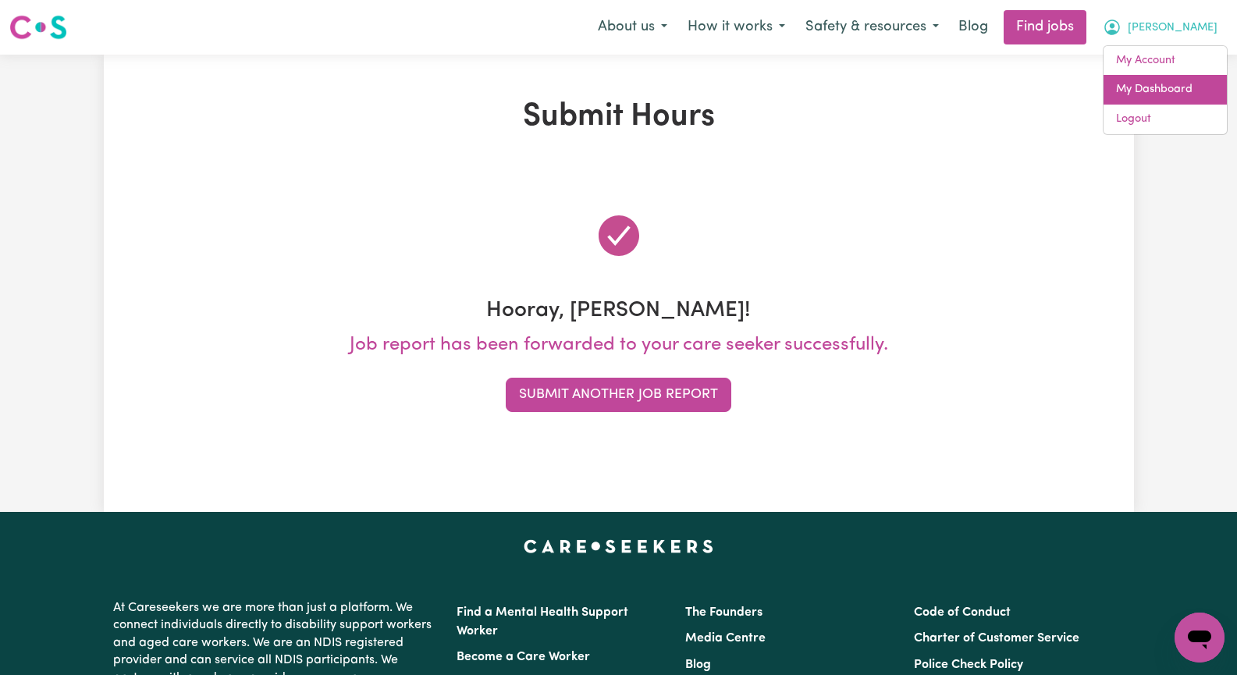
click at [1213, 87] on link "My Dashboard" at bounding box center [1164, 90] width 123 height 30
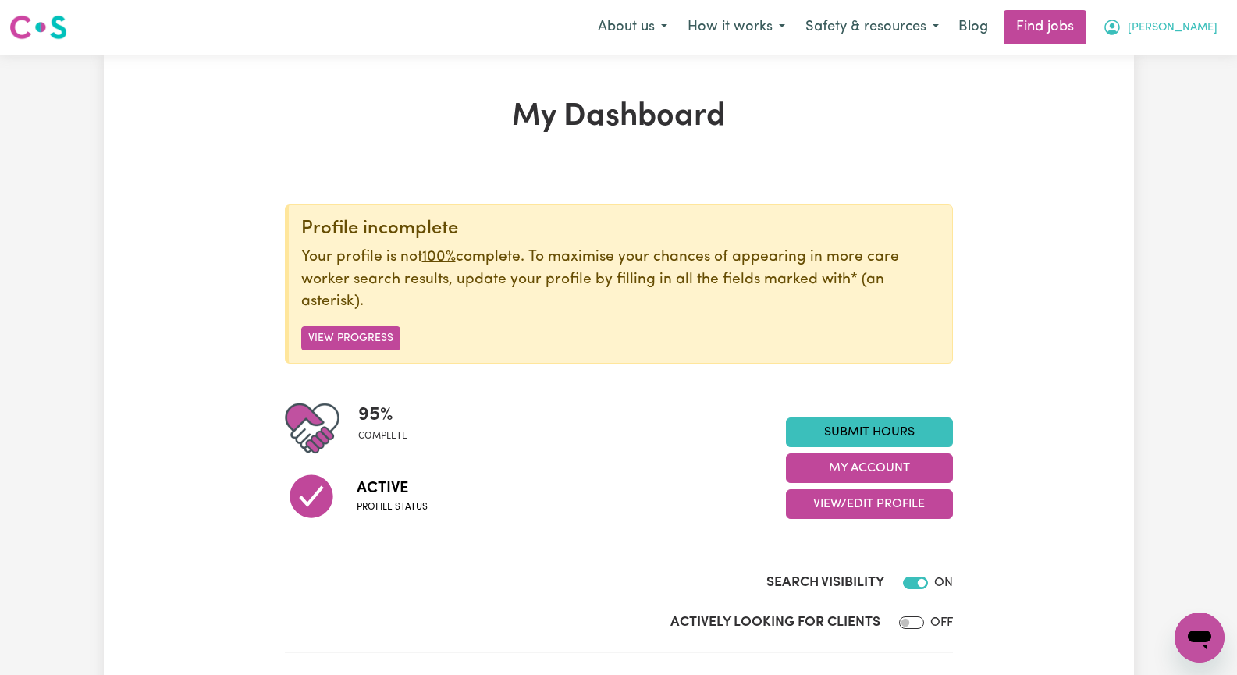
click at [1204, 29] on span "[PERSON_NAME]" at bounding box center [1173, 28] width 90 height 17
click at [1206, 59] on link "My Account" at bounding box center [1164, 61] width 123 height 30
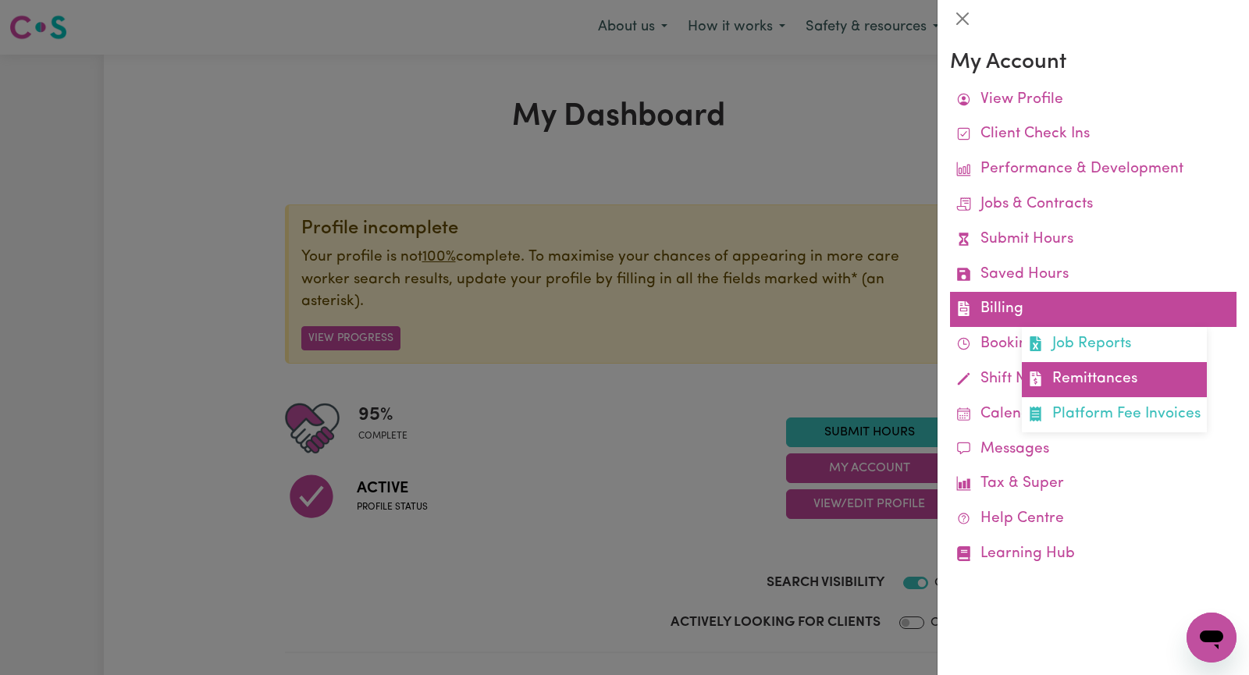
click at [1114, 382] on link "Remittances" at bounding box center [1113, 379] width 185 height 35
